Goal: Browse casually

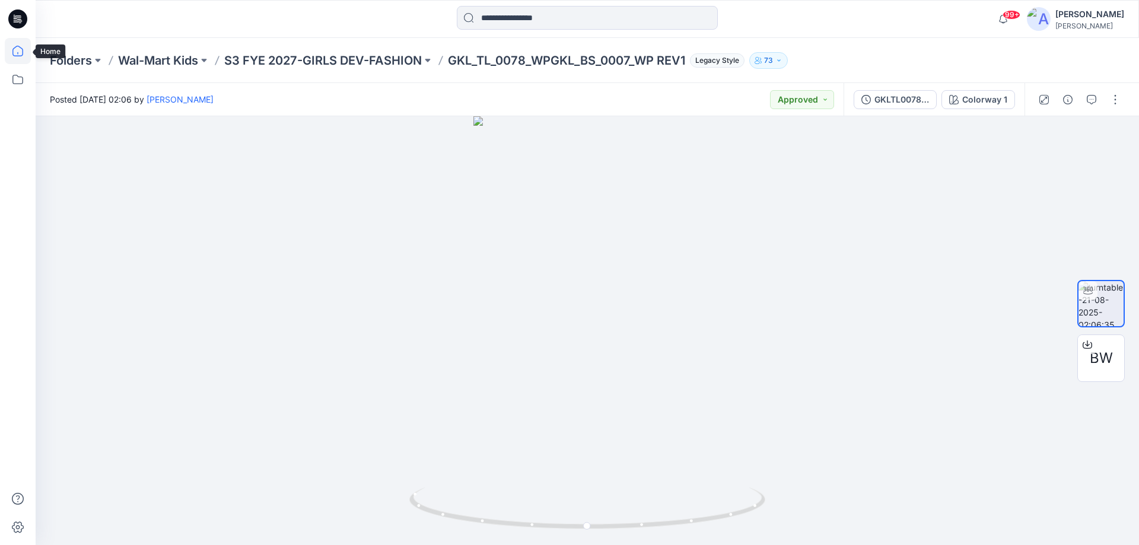
click at [20, 60] on icon at bounding box center [18, 51] width 26 height 26
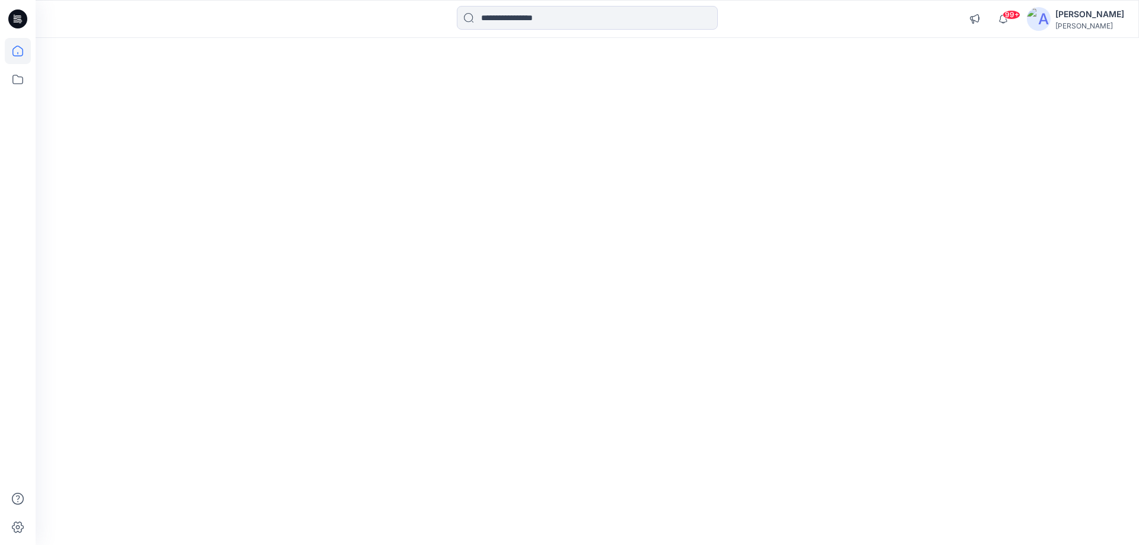
click at [20, 60] on icon at bounding box center [18, 51] width 26 height 26
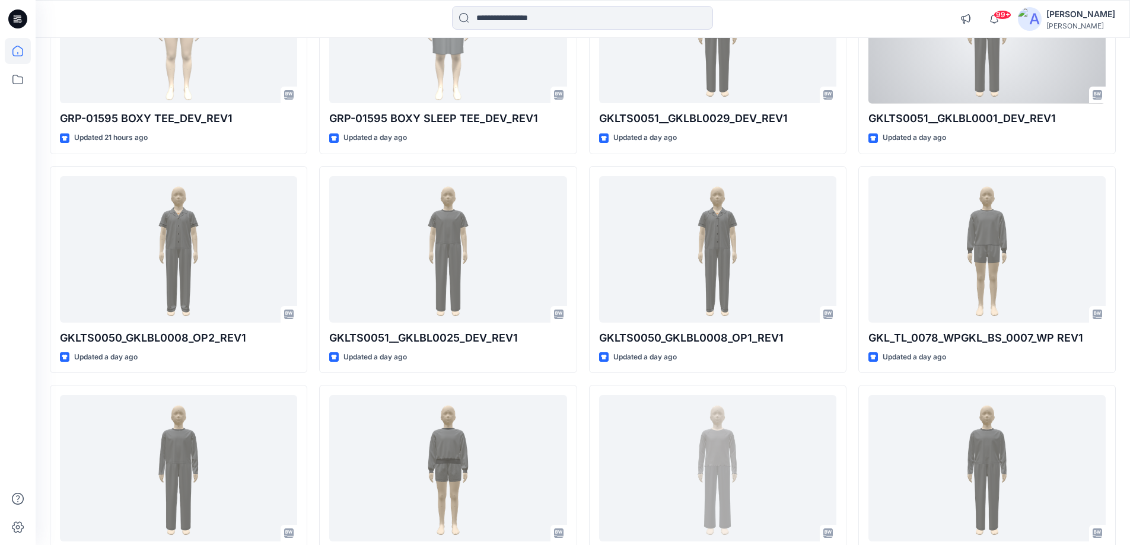
scroll to position [86, 0]
